Goal: Find specific page/section: Find specific page/section

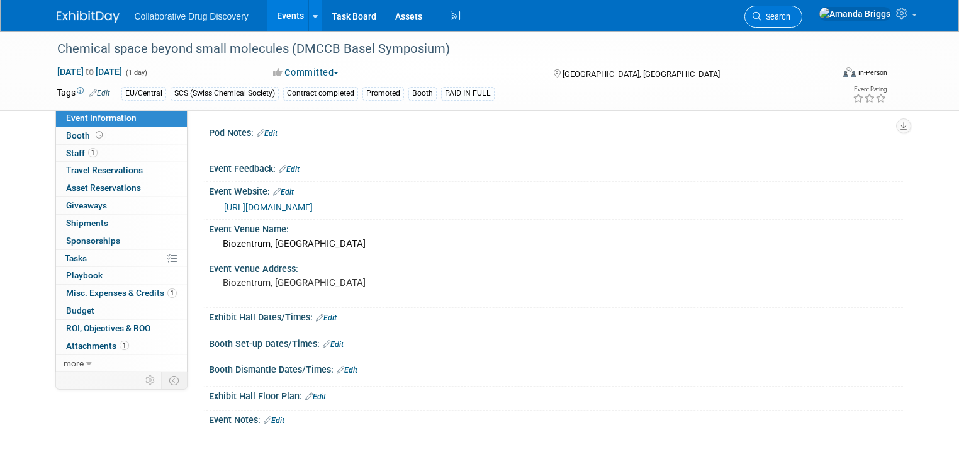
click at [790, 15] on span "Search" at bounding box center [776, 16] width 29 height 9
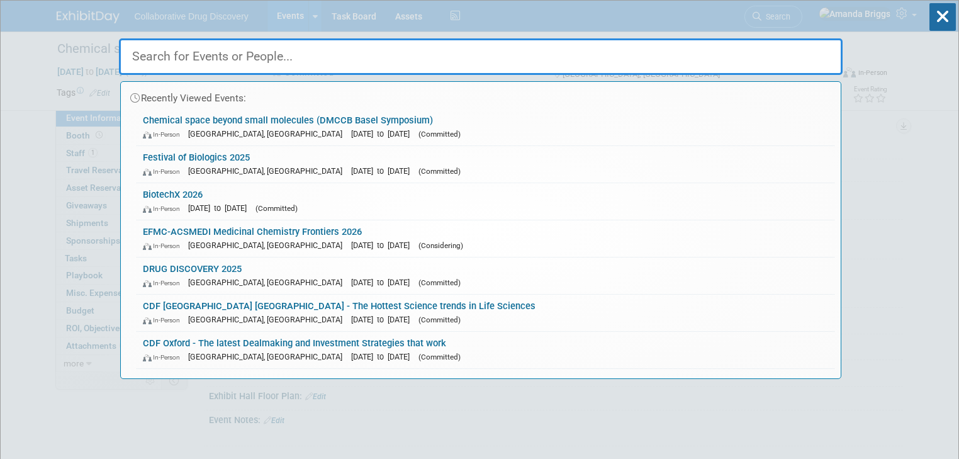
click at [542, 48] on input "text" at bounding box center [481, 56] width 724 height 37
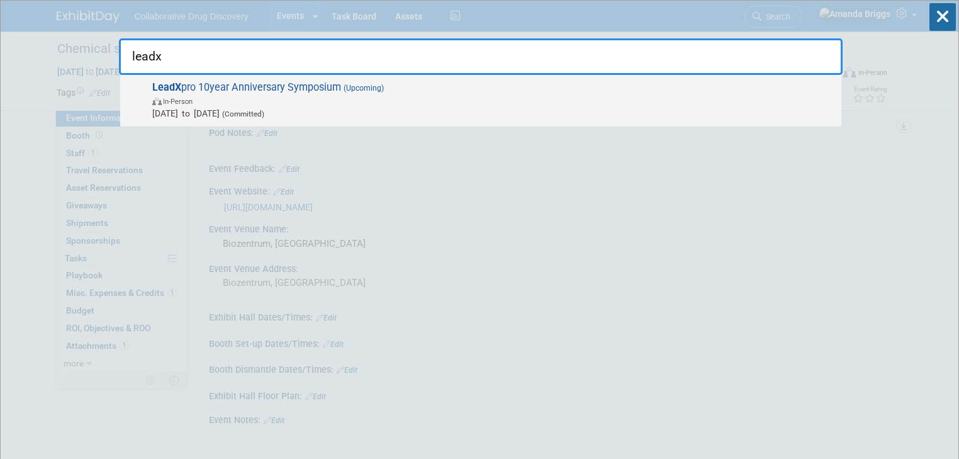
type input "leadx"
click at [287, 88] on span "LeadX pro 10year Anniversary Symposium (Upcoming) In-Person Oct 27, 2025 to Oct…" at bounding box center [492, 100] width 687 height 38
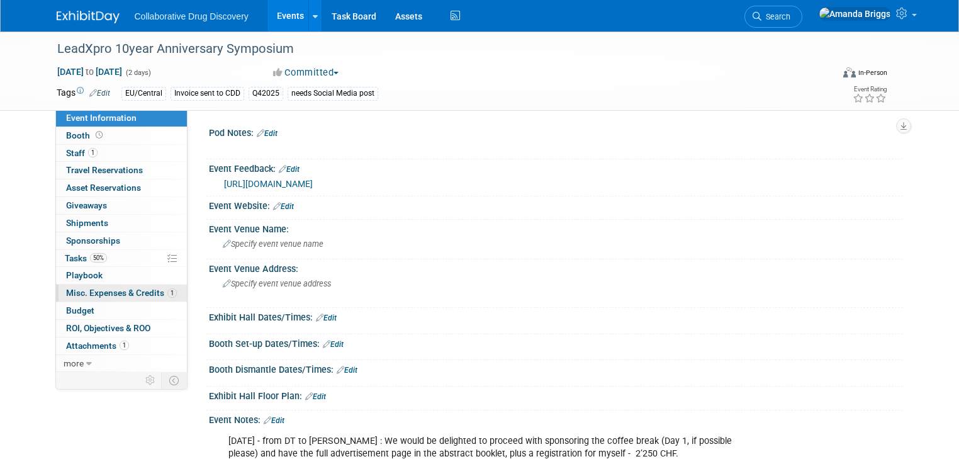
click at [132, 296] on span "Misc. Expenses & Credits 1" at bounding box center [121, 293] width 111 height 10
